Goal: Task Accomplishment & Management: Manage account settings

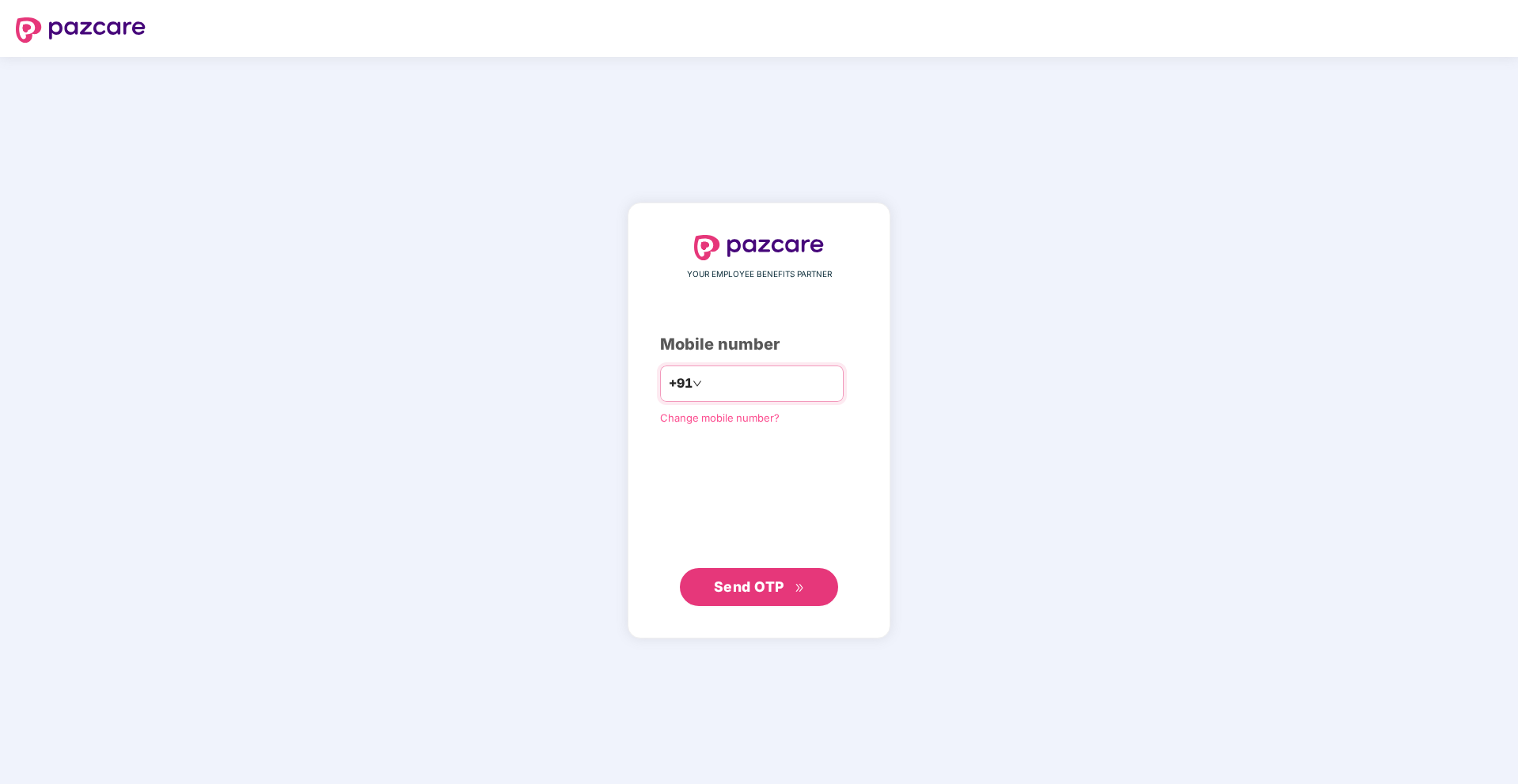
type input "**********"
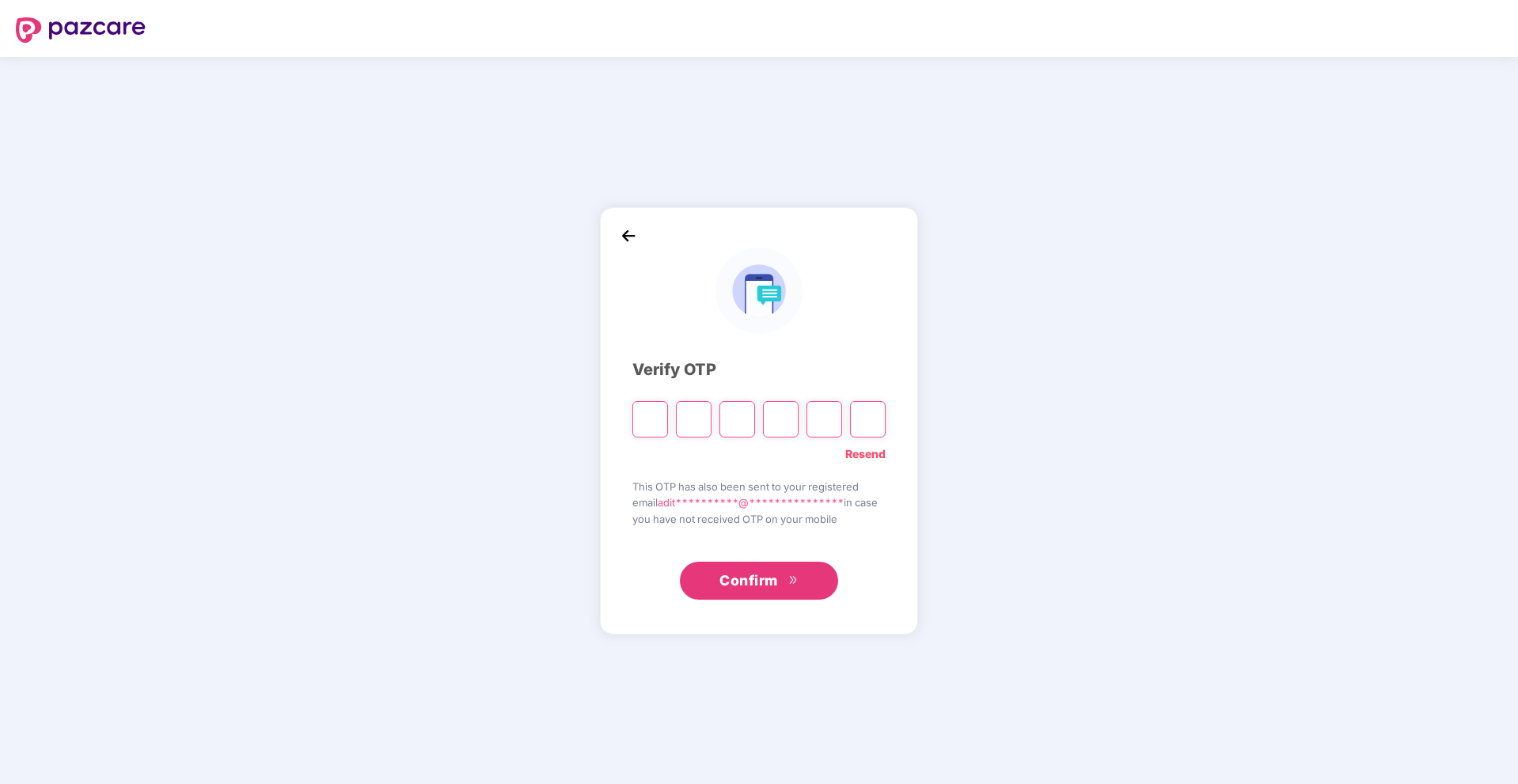
type input "*"
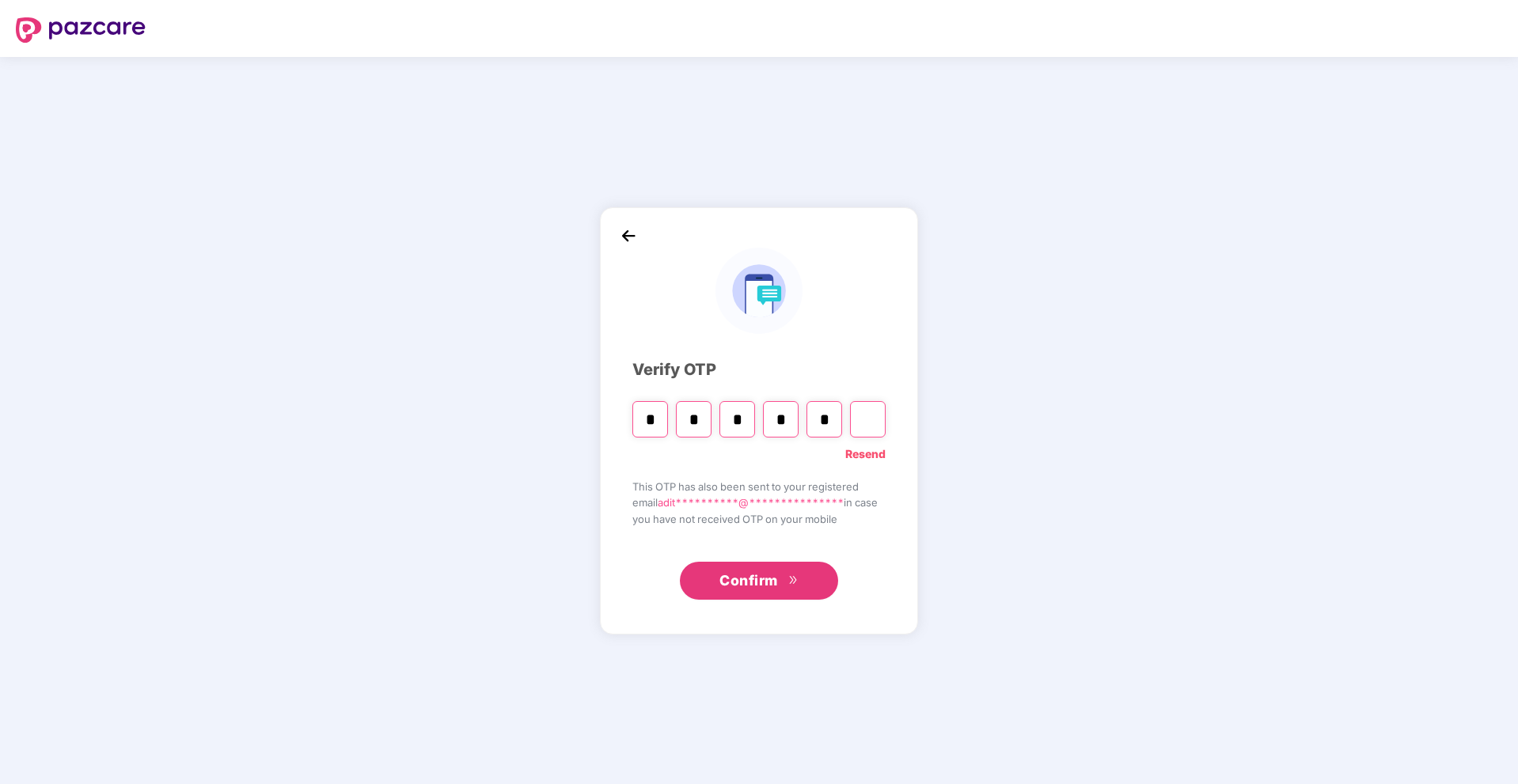
type input "*"
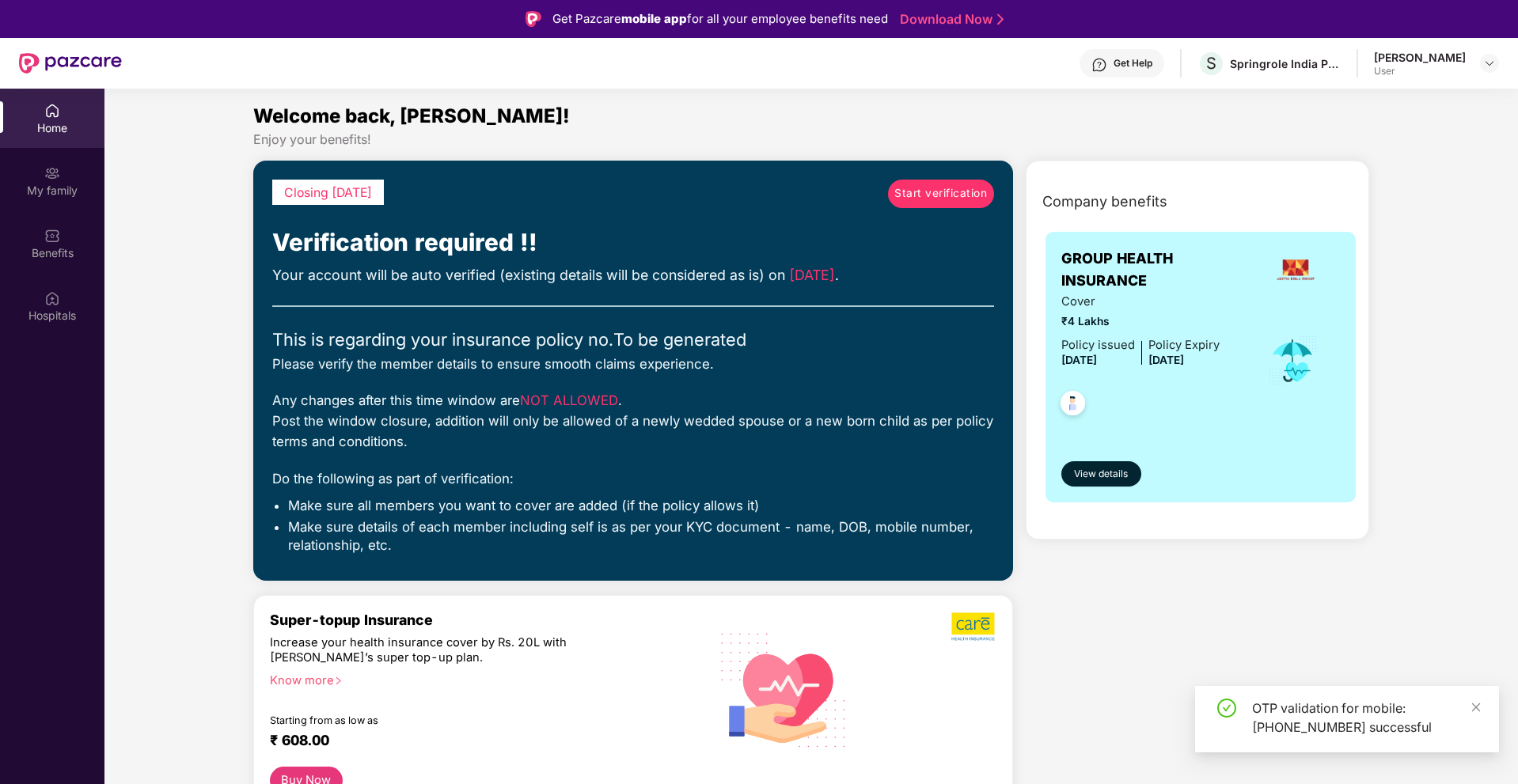
click at [928, 200] on span "Start verification" at bounding box center [941, 193] width 93 height 18
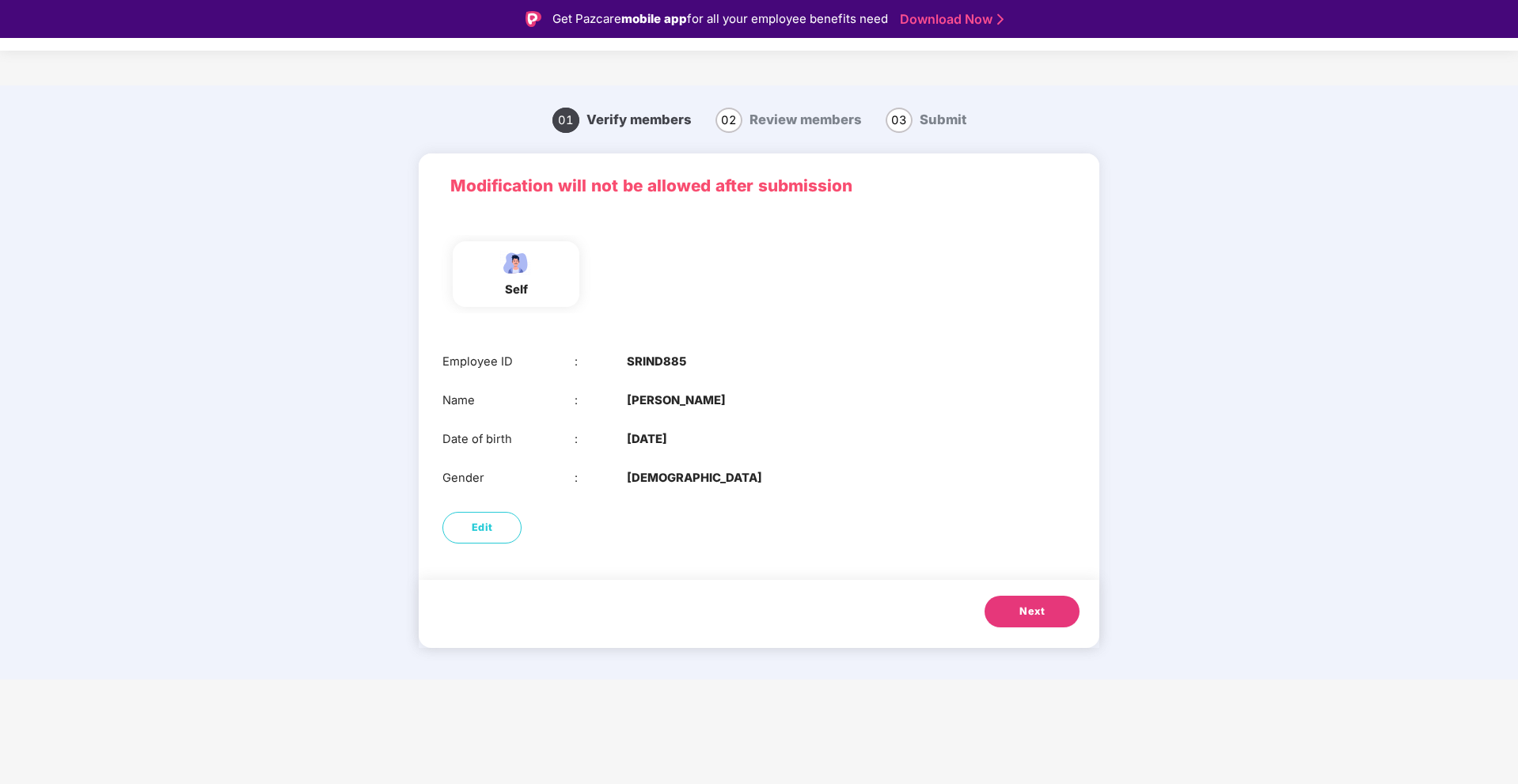
click at [1023, 604] on span "Next" at bounding box center [1032, 611] width 25 height 16
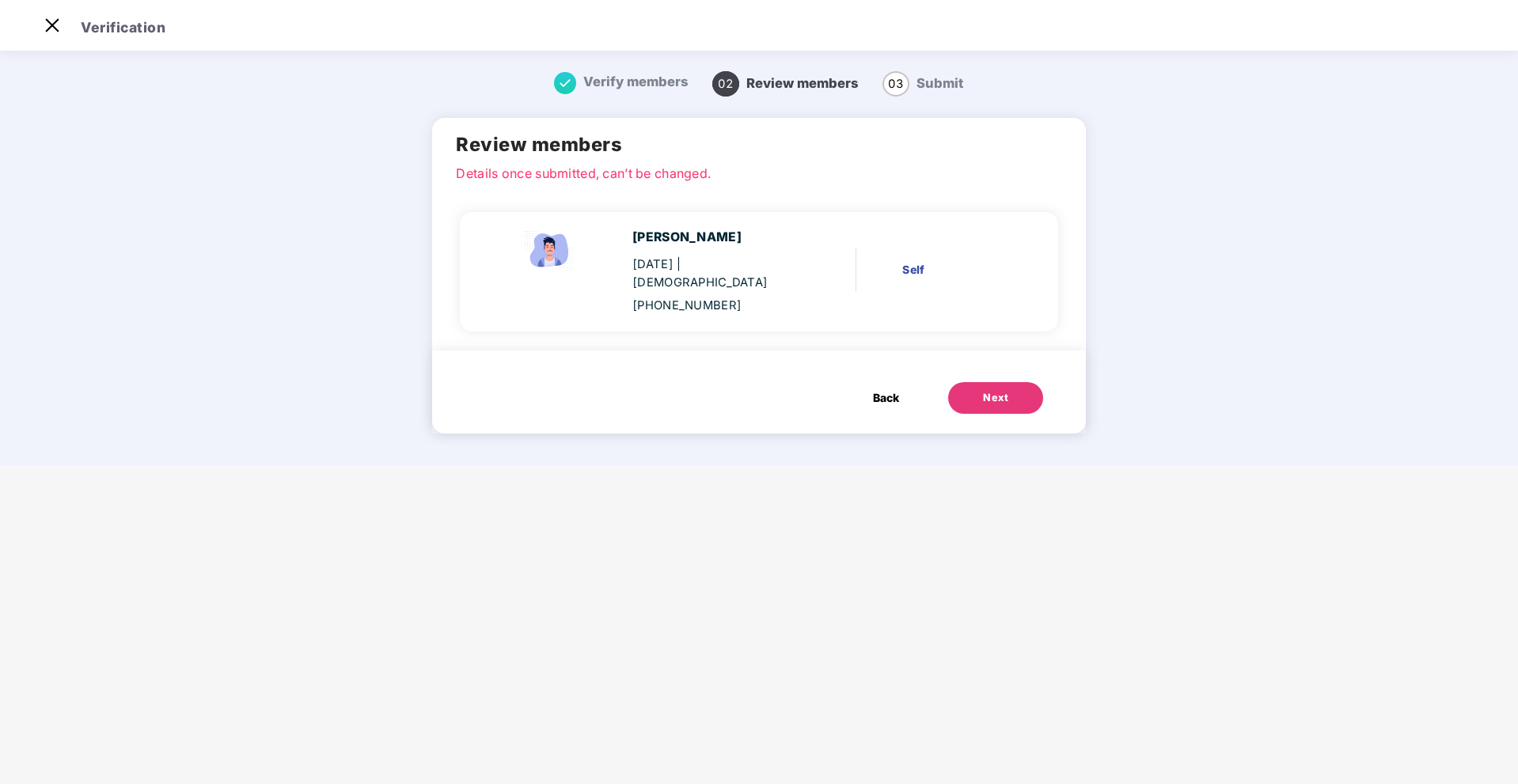
click at [1015, 382] on button "Next" at bounding box center [996, 398] width 95 height 31
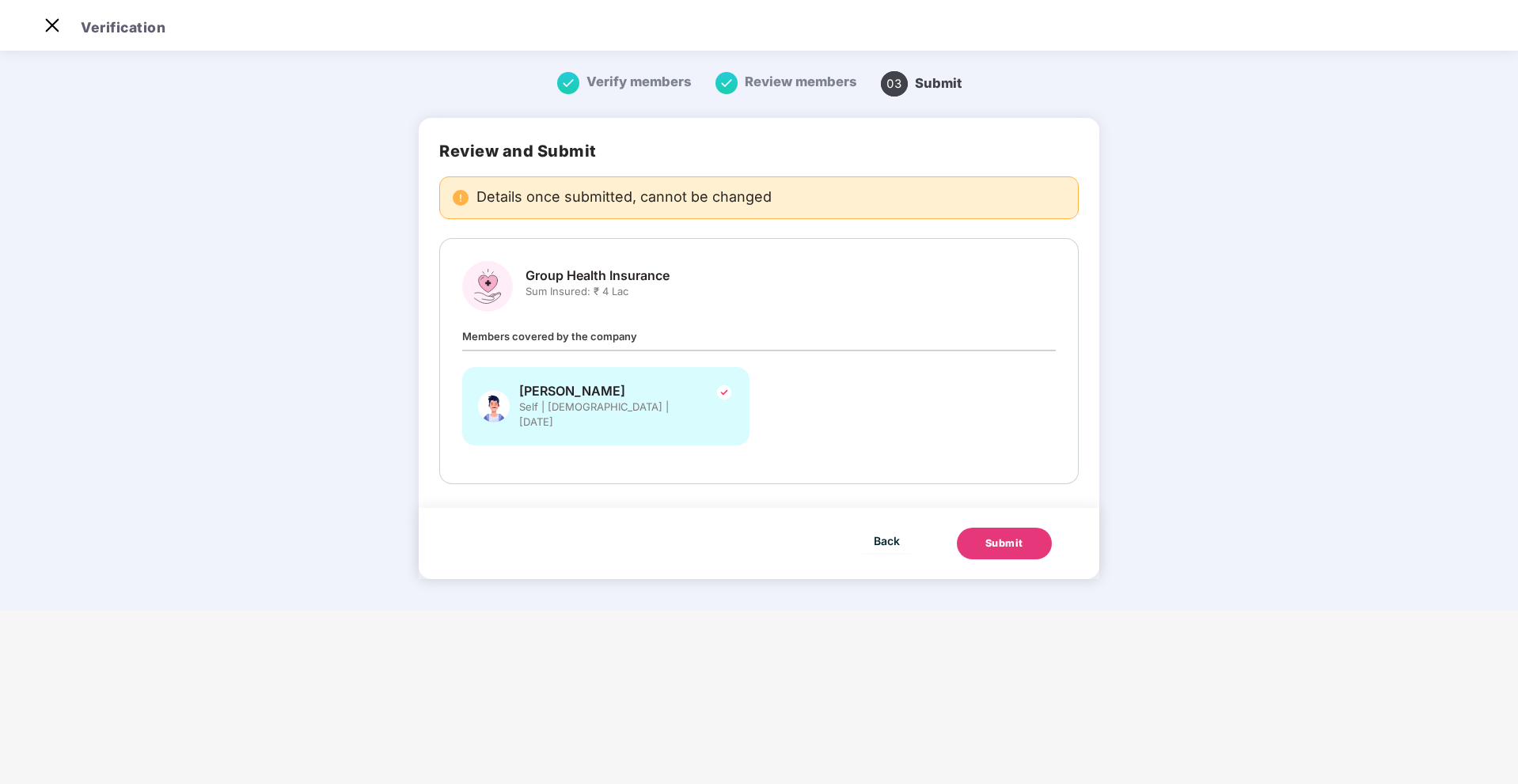
scroll to position [0, 0]
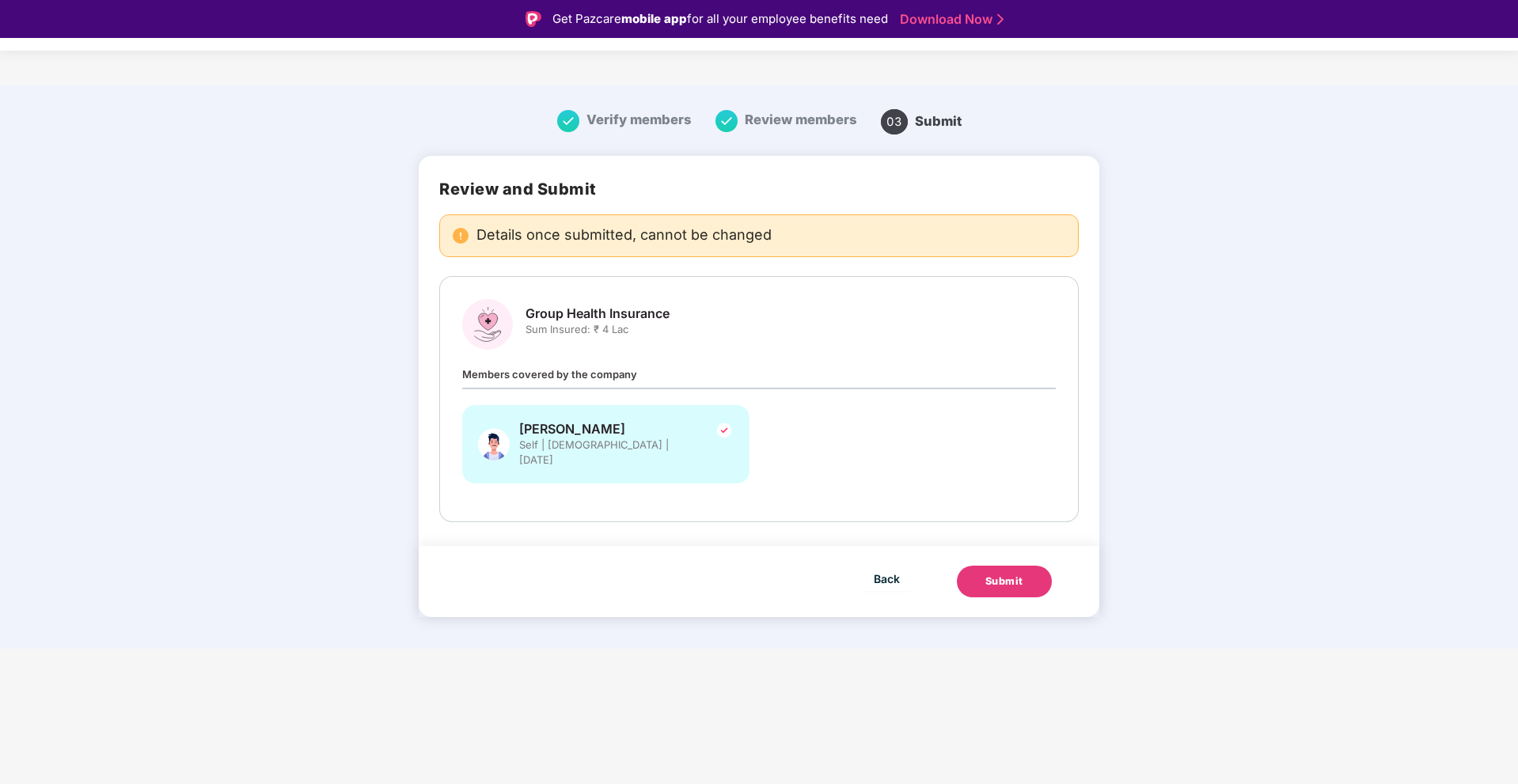
click at [1031, 573] on button "Submit" at bounding box center [1004, 581] width 95 height 31
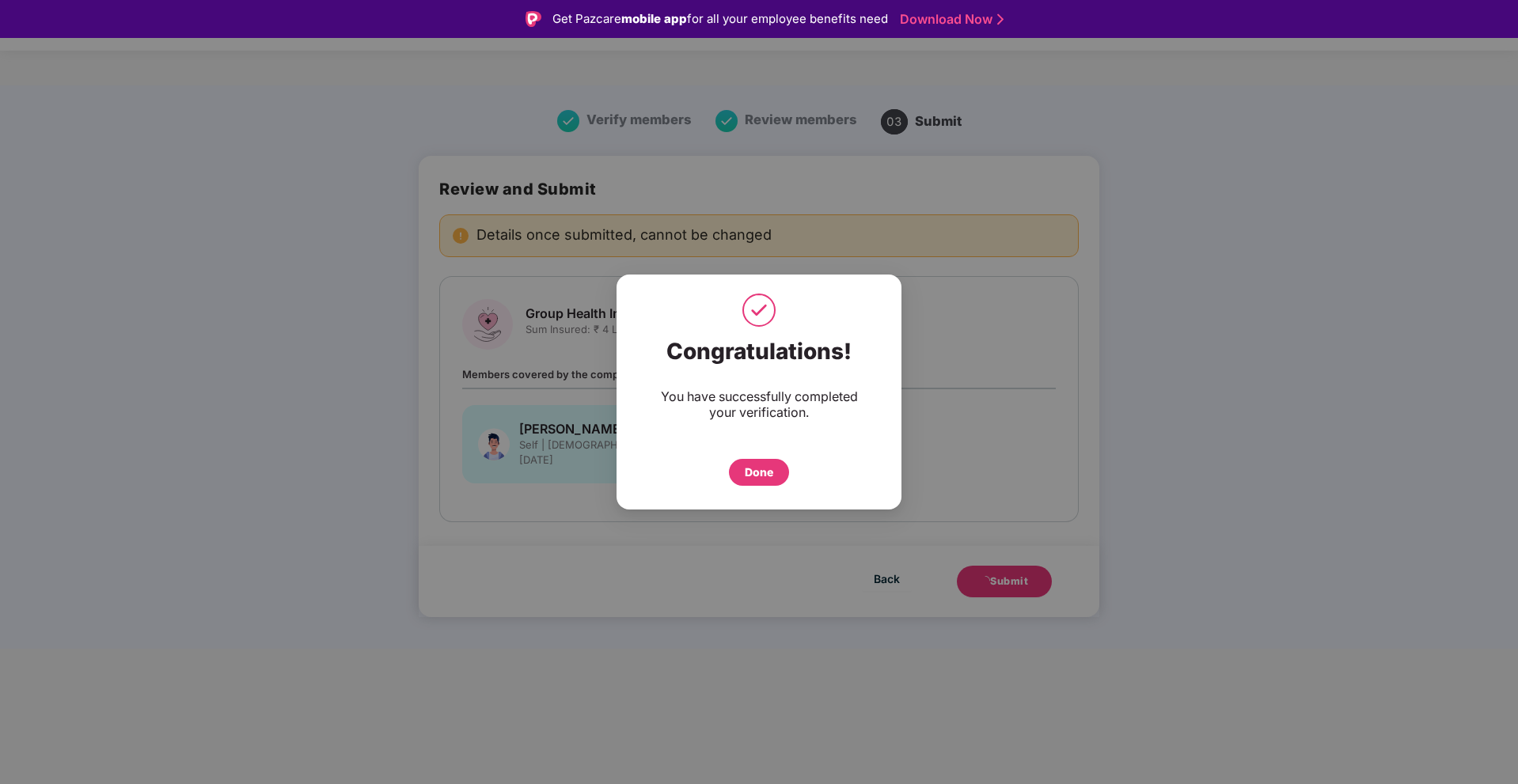
click at [766, 478] on div "Done" at bounding box center [759, 472] width 29 height 18
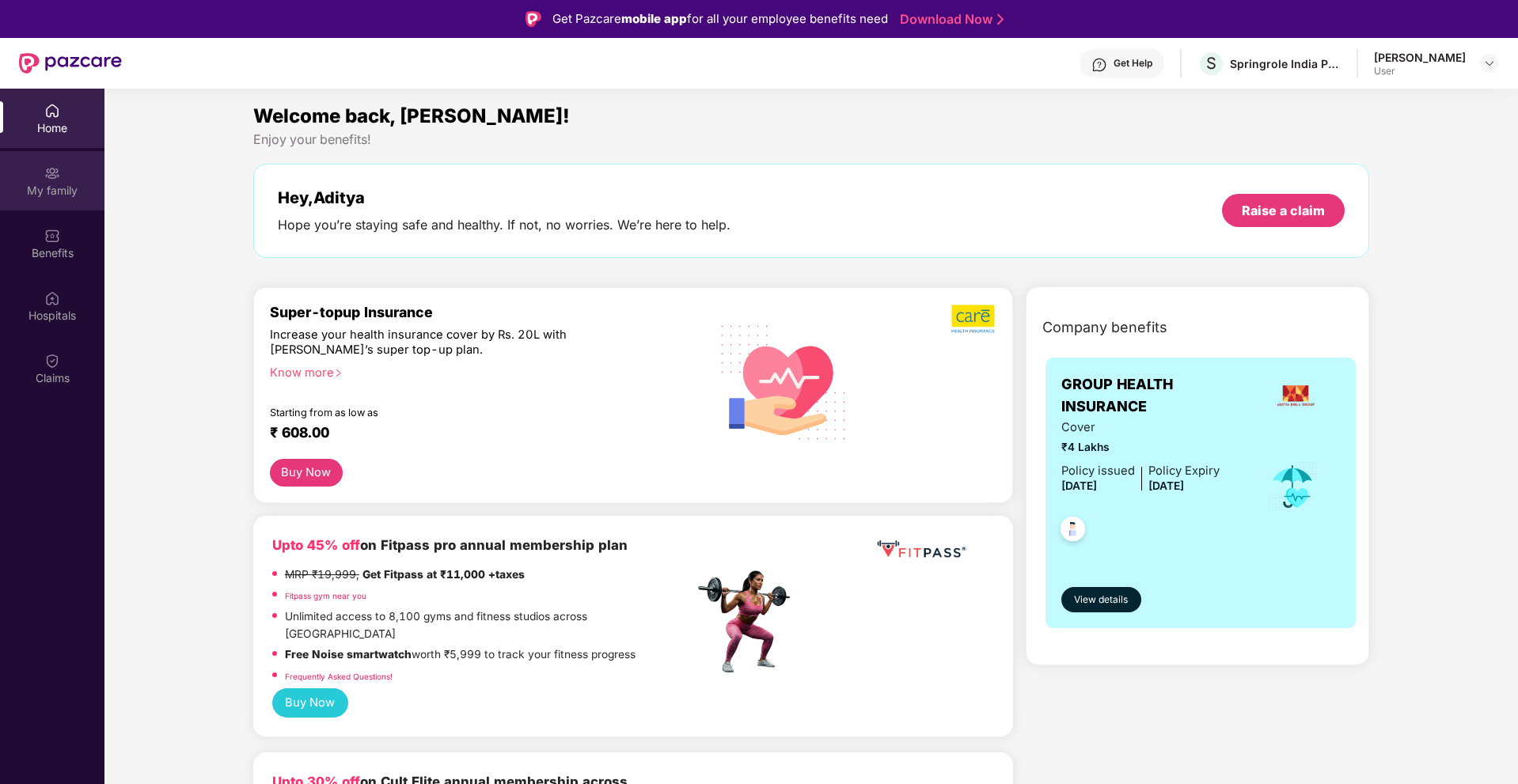
click at [57, 190] on div "My family" at bounding box center [52, 190] width 105 height 16
